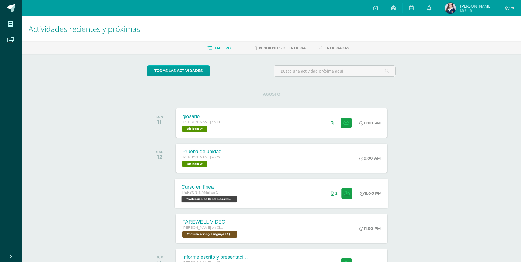
scroll to position [48, 0]
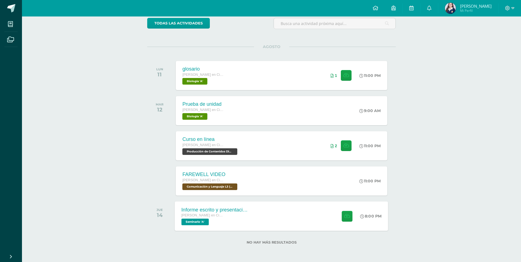
click at [288, 218] on div "Informe escrito y presentación final [PERSON_NAME] en Ciencias y Letras con Ori…" at bounding box center [282, 215] width 214 height 29
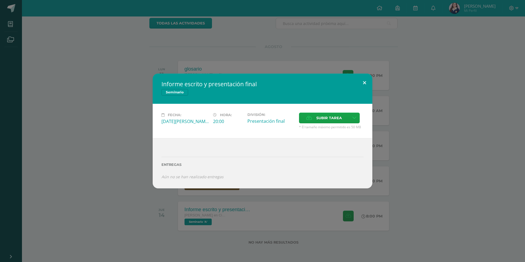
click at [365, 88] on button at bounding box center [365, 83] width 16 height 19
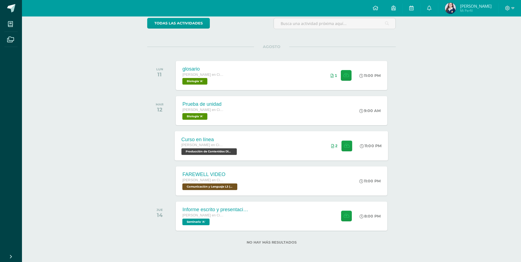
click at [288, 147] on div "Curso en línea Quinto Quinto Bachillerato en Ciencias y Letras con Orientación …" at bounding box center [282, 145] width 214 height 29
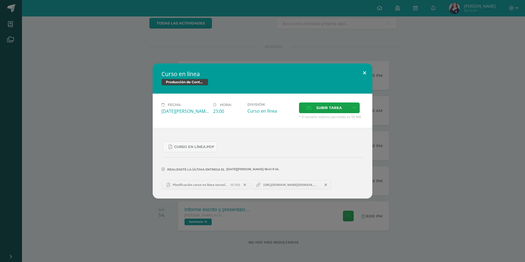
click at [364, 79] on button at bounding box center [365, 72] width 16 height 19
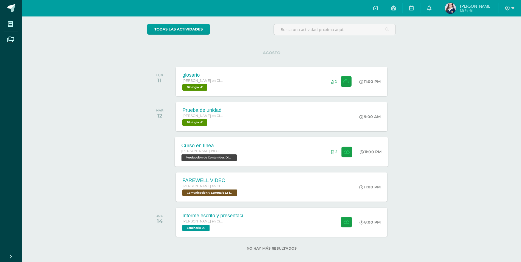
scroll to position [48, 0]
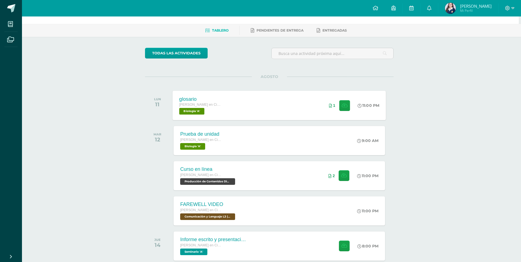
scroll to position [48, 2]
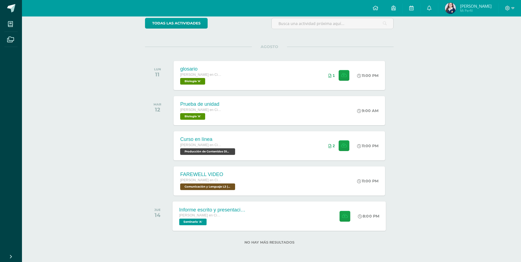
click at [276, 215] on div "Informe escrito y presentación final [PERSON_NAME] en Ciencias y Letras con Ori…" at bounding box center [280, 215] width 214 height 29
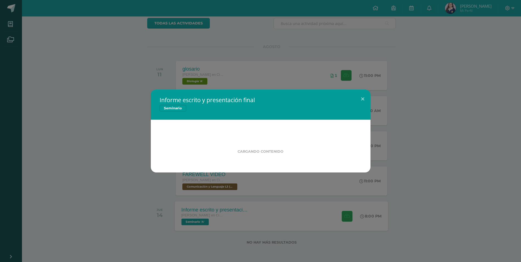
scroll to position [48, 0]
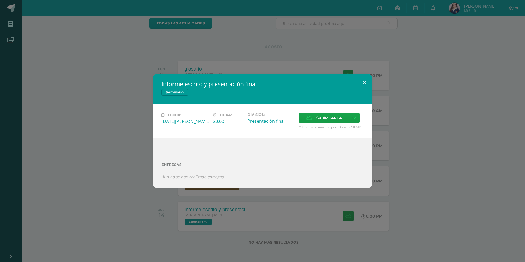
click at [363, 83] on button at bounding box center [365, 83] width 16 height 19
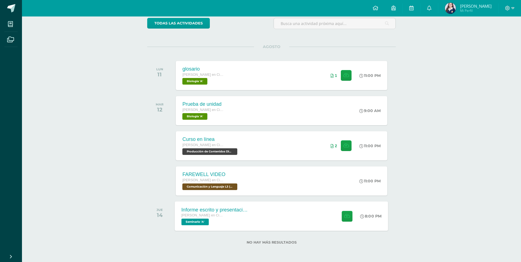
click at [278, 217] on div "Informe escrito y presentación final [PERSON_NAME] en Ciencias y Letras con Ori…" at bounding box center [282, 215] width 214 height 29
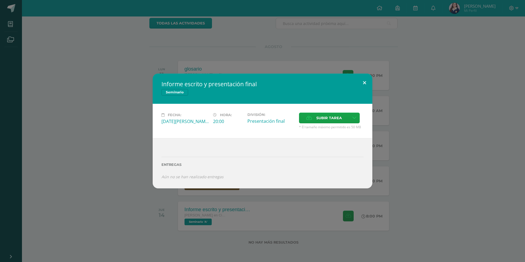
click at [365, 88] on button at bounding box center [365, 83] width 16 height 19
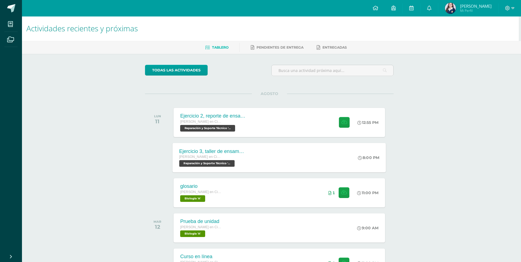
scroll to position [0, 2]
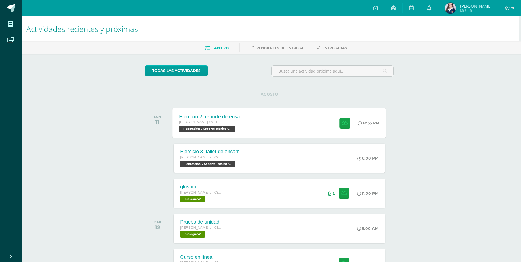
click at [287, 126] on div "Ejercicio 2, reporte de ensamblaje [PERSON_NAME] en Ciencias y Letras con Orien…" at bounding box center [280, 122] width 214 height 29
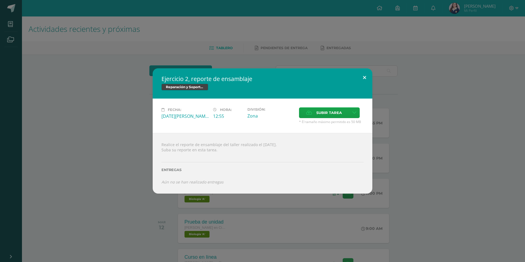
click at [365, 79] on button at bounding box center [365, 77] width 16 height 19
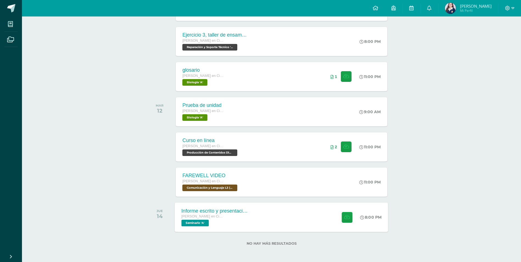
scroll to position [118, 0]
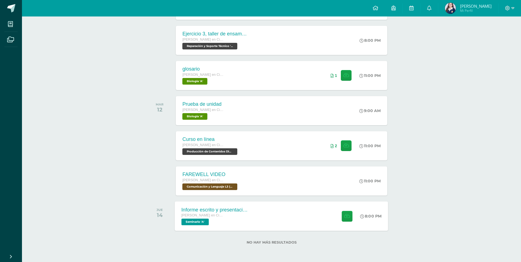
click at [310, 217] on div "Informe escrito y presentación final [PERSON_NAME] en Ciencias y Letras con Ori…" at bounding box center [282, 215] width 214 height 29
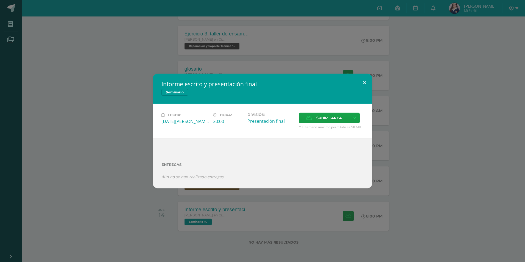
click at [365, 84] on button at bounding box center [365, 83] width 16 height 19
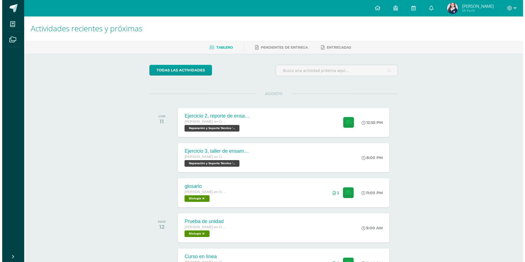
scroll to position [0, 0]
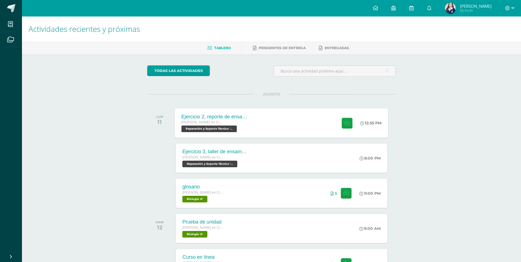
click at [296, 120] on div "Ejercicio 2, reporte de ensamblaje Quinto Quinto Bachillerato en Ciencias y Let…" at bounding box center [282, 122] width 214 height 29
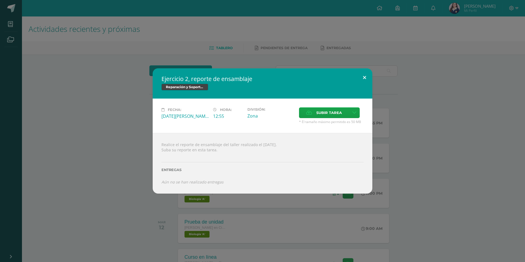
click at [365, 73] on button at bounding box center [365, 77] width 16 height 19
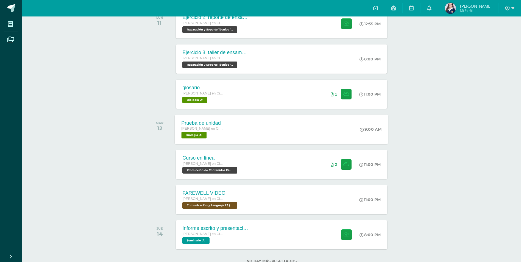
scroll to position [118, 0]
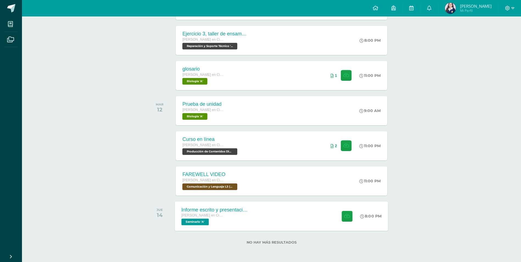
click at [315, 219] on div "Informe escrito y presentación final [PERSON_NAME] en Ciencias y Letras con Ori…" at bounding box center [282, 215] width 214 height 29
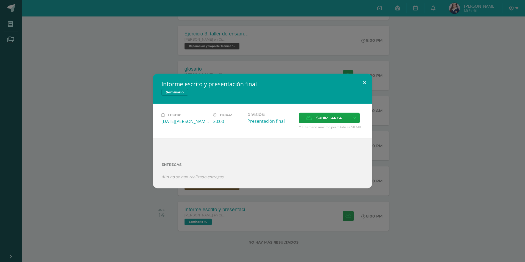
click at [366, 81] on button at bounding box center [365, 83] width 16 height 19
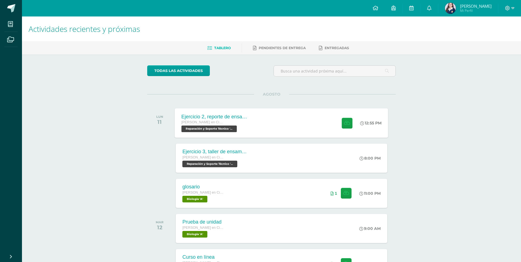
click at [306, 127] on div "Ejercicio 2, reporte de ensamblaje [PERSON_NAME] en Ciencias y Letras con Orien…" at bounding box center [282, 122] width 214 height 29
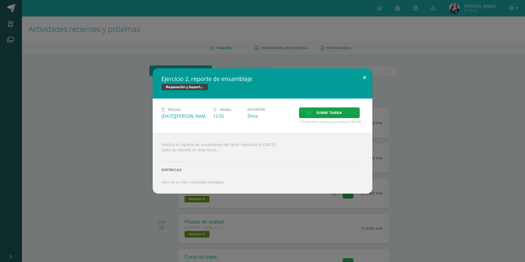
click at [362, 78] on button at bounding box center [365, 77] width 16 height 19
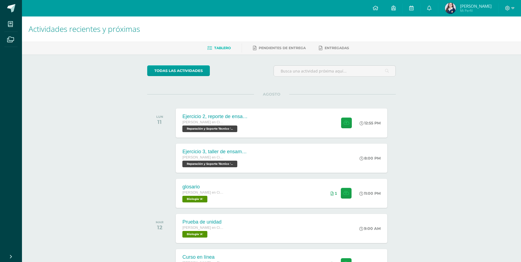
click at [277, 115] on div "Ejercicio 2, reporte de ensamblaje [PERSON_NAME] en Ciencias y Letras con Orien…" at bounding box center [281, 123] width 211 height 29
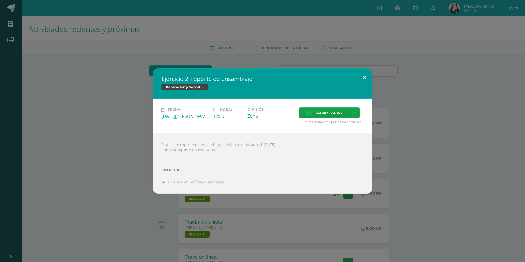
click at [365, 78] on button at bounding box center [365, 77] width 16 height 19
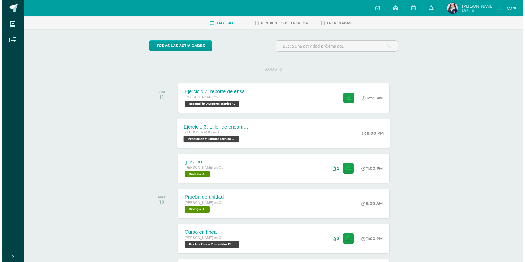
scroll to position [55, 0]
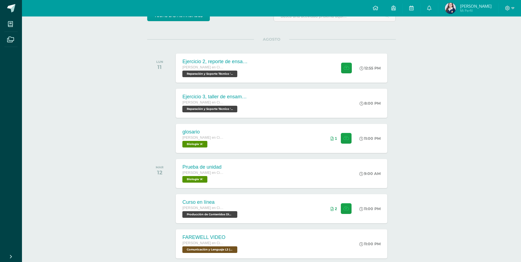
click at [268, 53] on div "LUN 11 Ejercicio 2, reporte de ensamblaje [PERSON_NAME] en Ciencias y Letras co…" at bounding box center [271, 68] width 249 height 31
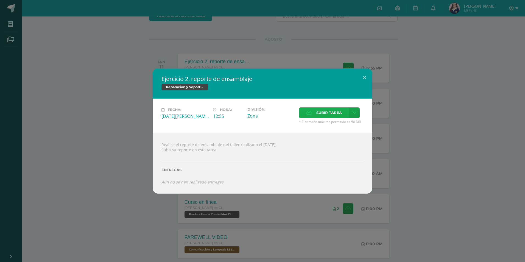
click at [311, 113] on icon at bounding box center [309, 113] width 6 height 4
click at [0, 0] on input "Subir tarea" at bounding box center [0, 0] width 0 height 0
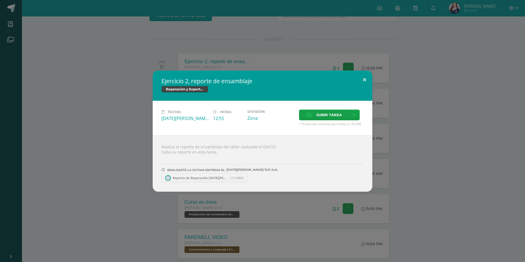
click at [359, 88] on div "Ejercicio 2, reporte de ensamblaje Reparación y Soporte Técnico Fecha: [DATE][P…" at bounding box center [263, 131] width 220 height 121
click at [366, 81] on button at bounding box center [365, 80] width 16 height 19
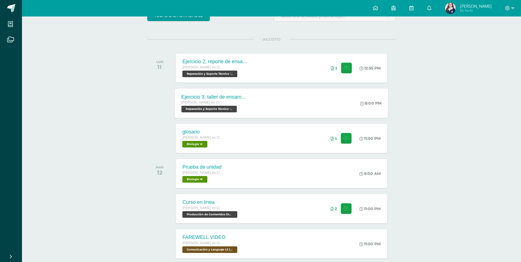
click at [256, 109] on div "Ejercicio 3, taller de ensamblaje [PERSON_NAME] en Ciencias y Letras con Orient…" at bounding box center [282, 102] width 214 height 29
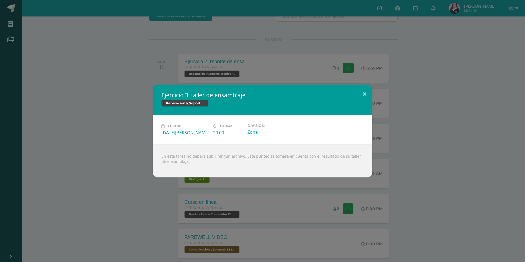
click at [361, 90] on button at bounding box center [365, 94] width 16 height 19
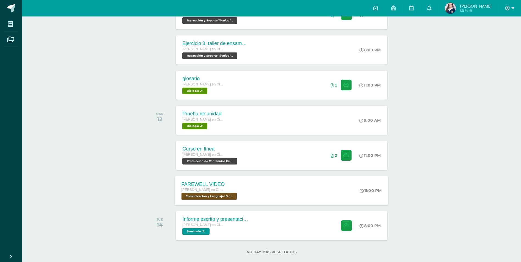
scroll to position [118, 0]
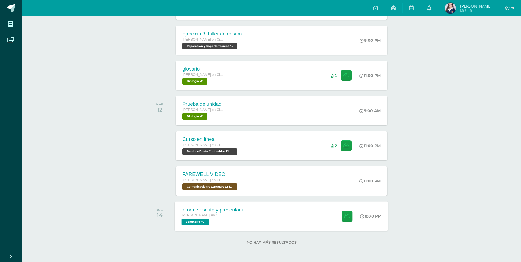
click at [261, 210] on div "Informe escrito y presentación final [PERSON_NAME] en Ciencias y Letras con Ori…" at bounding box center [282, 215] width 214 height 29
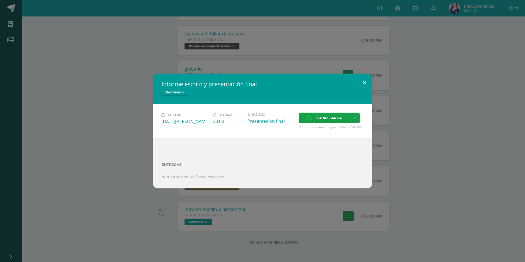
click at [365, 79] on button at bounding box center [365, 83] width 16 height 19
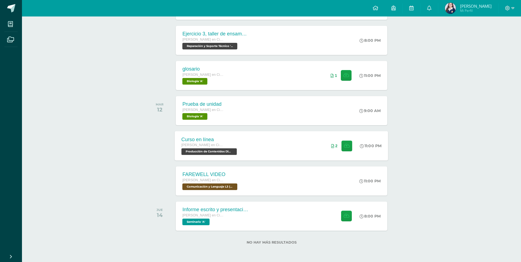
click at [274, 146] on div "Curso en línea [PERSON_NAME] en Ciencias y Letras con Orientación en Computació…" at bounding box center [282, 145] width 214 height 29
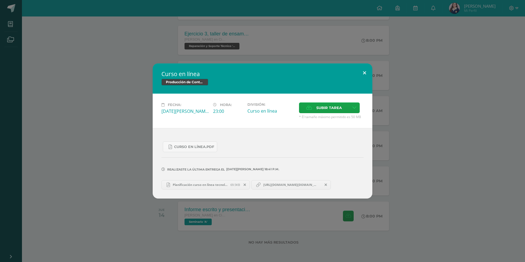
click at [359, 82] on div "Curso en línea Producción de Contenidos Digitales Fecha: [DATE][PERSON_NAME] Ho…" at bounding box center [263, 130] width 220 height 135
click at [368, 73] on button at bounding box center [365, 72] width 16 height 19
